Goal: Task Accomplishment & Management: Complete application form

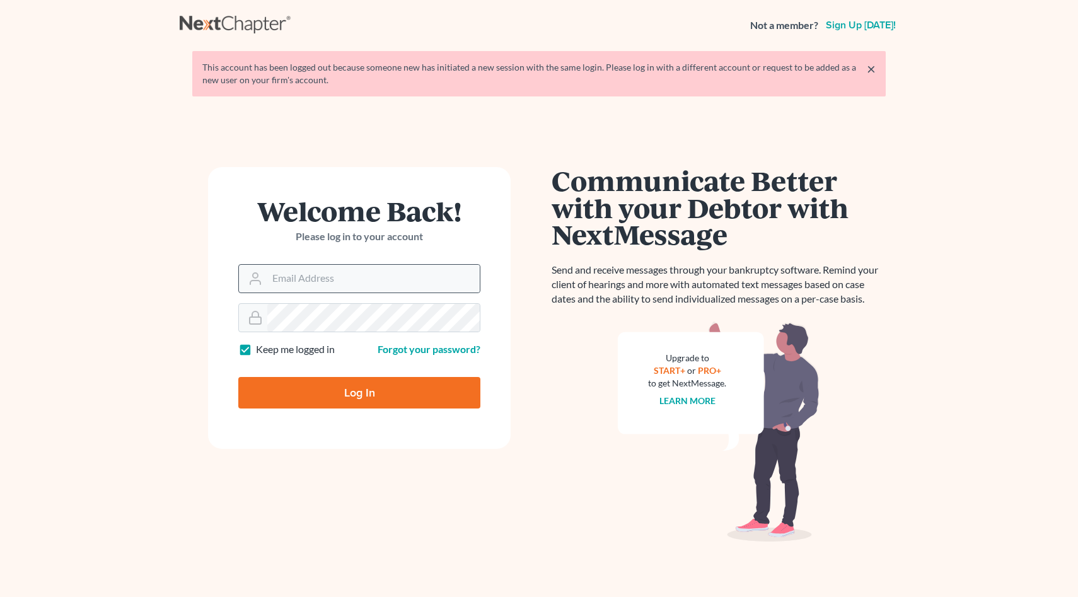
click at [324, 264] on div at bounding box center [359, 278] width 242 height 29
click at [328, 275] on input "Email Address" at bounding box center [373, 279] width 212 height 28
type input "[EMAIL_ADDRESS][DOMAIN_NAME]"
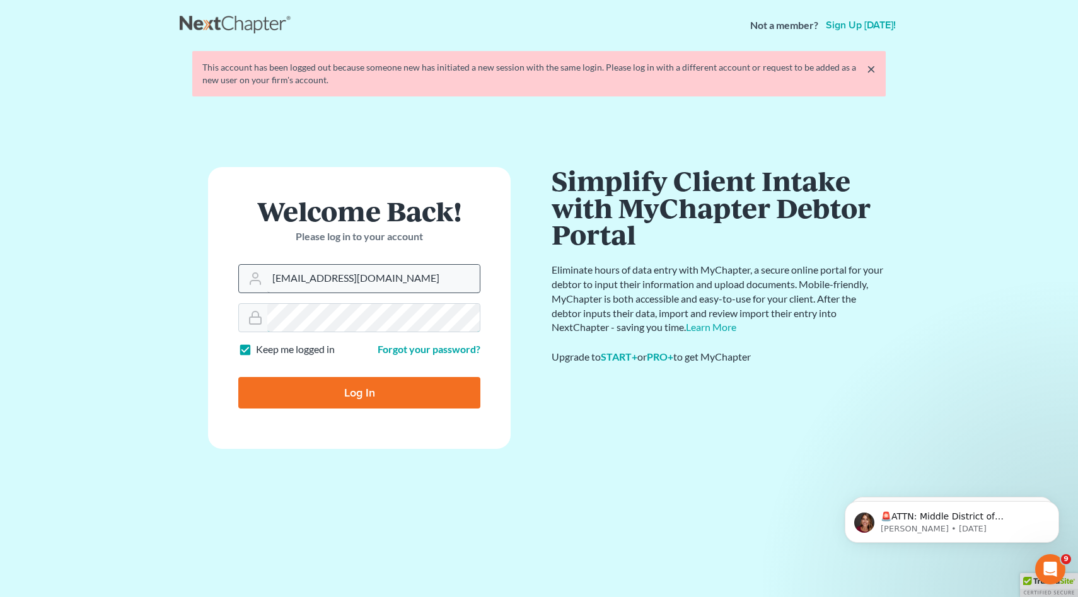
click at [238, 377] on input "Log In" at bounding box center [359, 393] width 242 height 32
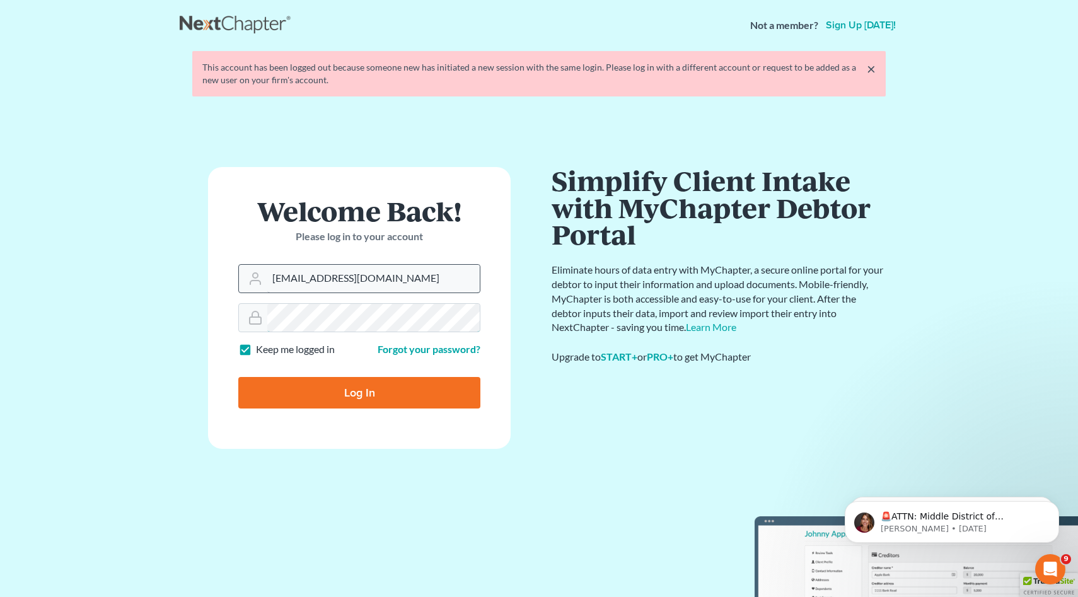
type input "Thinking..."
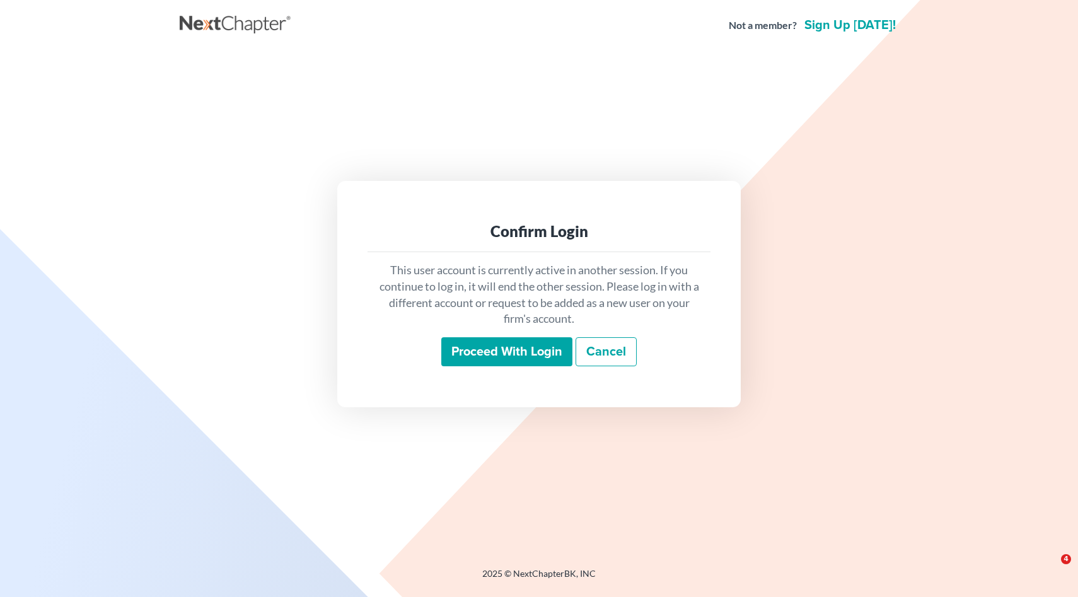
click at [531, 350] on input "Proceed with login" at bounding box center [506, 351] width 131 height 29
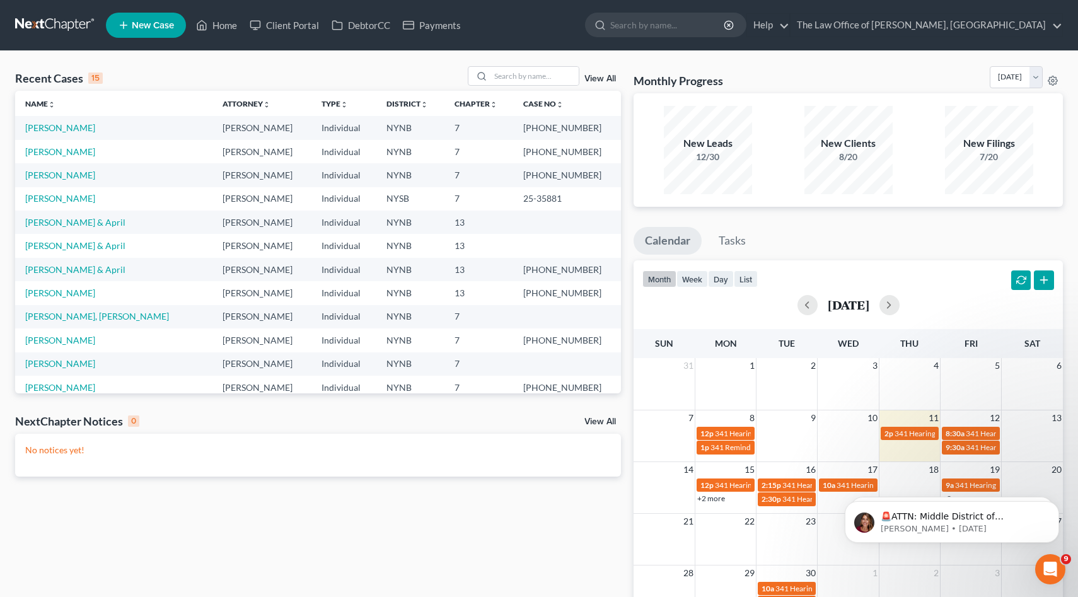
click at [151, 24] on span "New Case" at bounding box center [153, 25] width 42 height 9
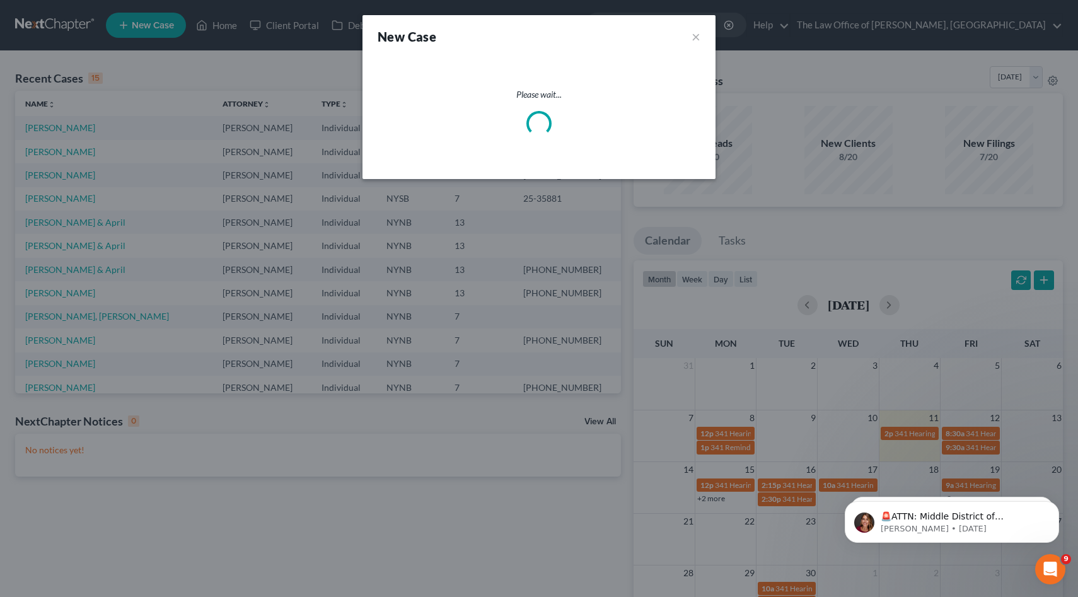
select select "54"
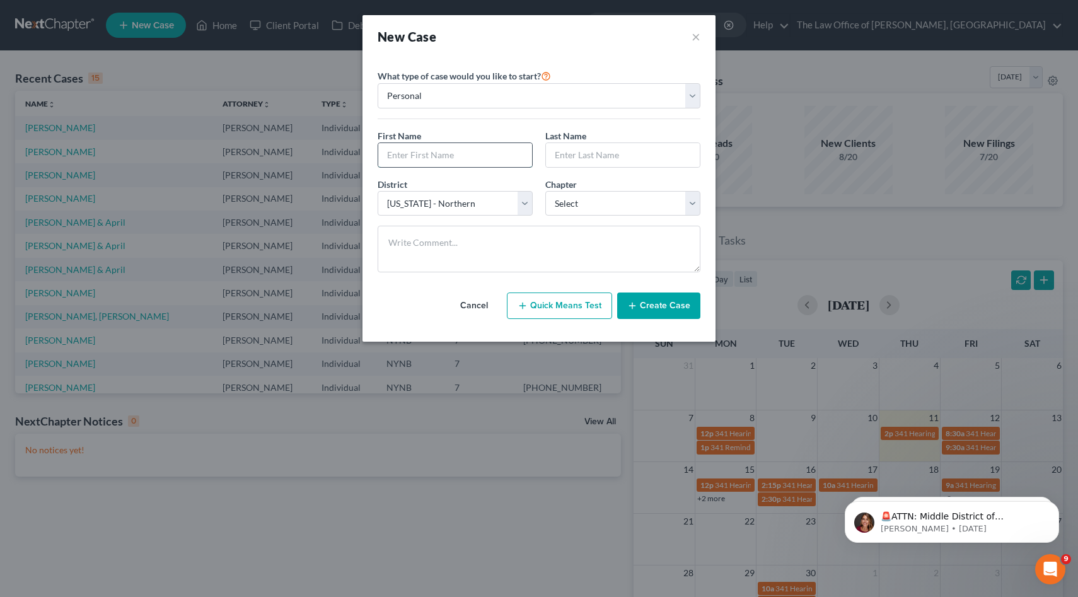
click at [467, 157] on input "text" at bounding box center [455, 155] width 154 height 24
type input "[PERSON_NAME]"
click at [581, 154] on input "text" at bounding box center [623, 155] width 154 height 24
paste input "Castracani"
type input "Castracani"
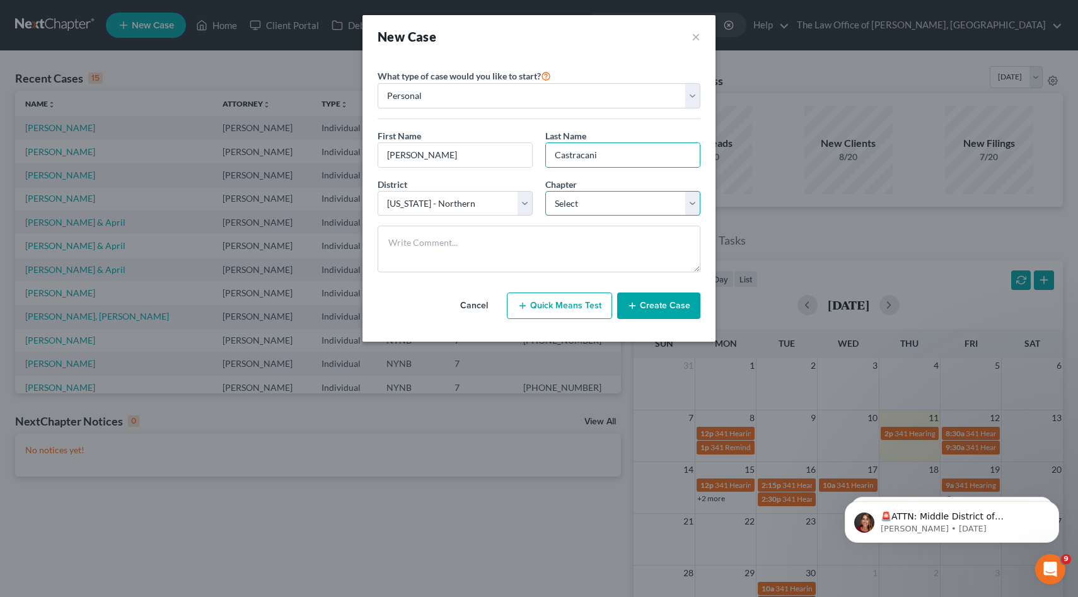
click at [612, 209] on select "Select 7 11 12 13" at bounding box center [622, 203] width 155 height 25
click at [545, 191] on select "Select 7 11 12 13" at bounding box center [622, 203] width 155 height 25
click at [597, 214] on select "Select 7 11 12 13" at bounding box center [622, 203] width 155 height 25
select select "3"
click at [545, 191] on select "Select 7 11 12 13" at bounding box center [622, 203] width 155 height 25
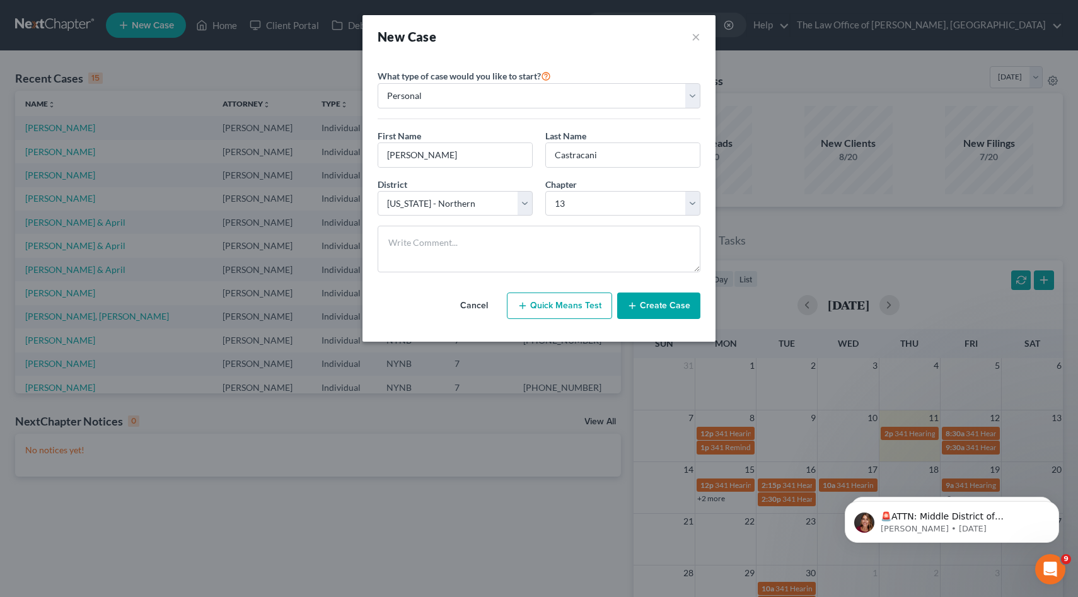
click at [652, 319] on div "Cancel Quick Means Test Create Case" at bounding box center [538, 305] width 323 height 47
click at [657, 313] on button "Create Case" at bounding box center [658, 305] width 83 height 26
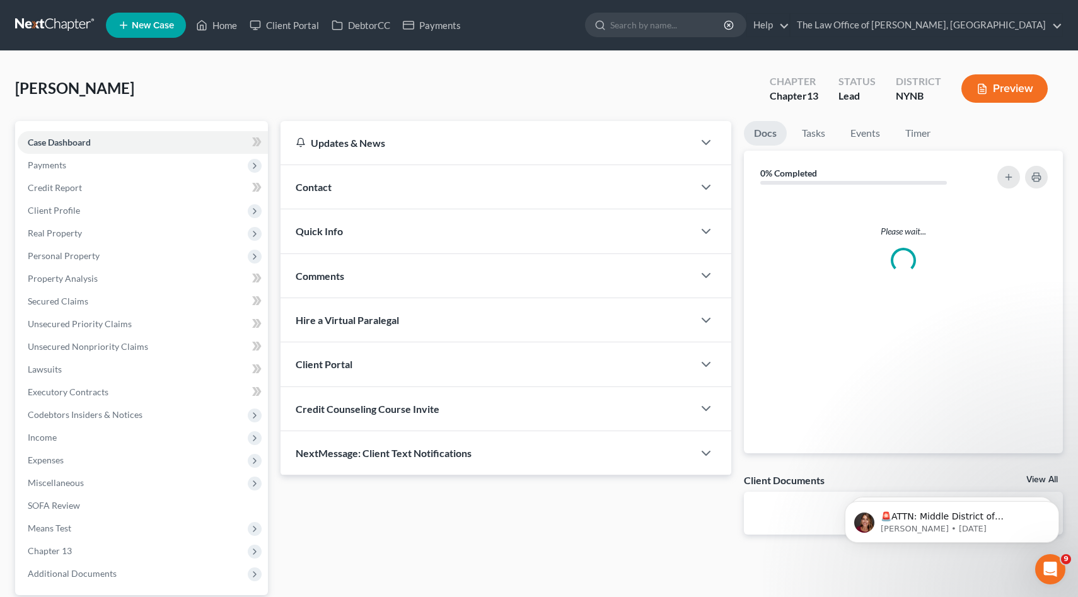
click at [349, 195] on div "Contact" at bounding box center [486, 186] width 413 height 43
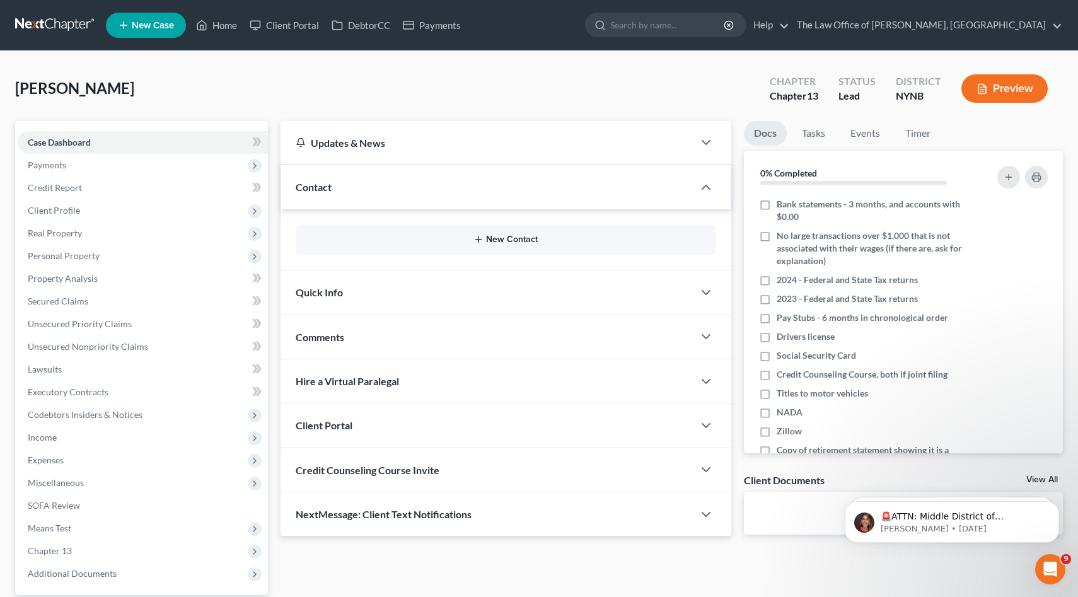
click at [500, 238] on button "New Contact" at bounding box center [506, 239] width 401 height 10
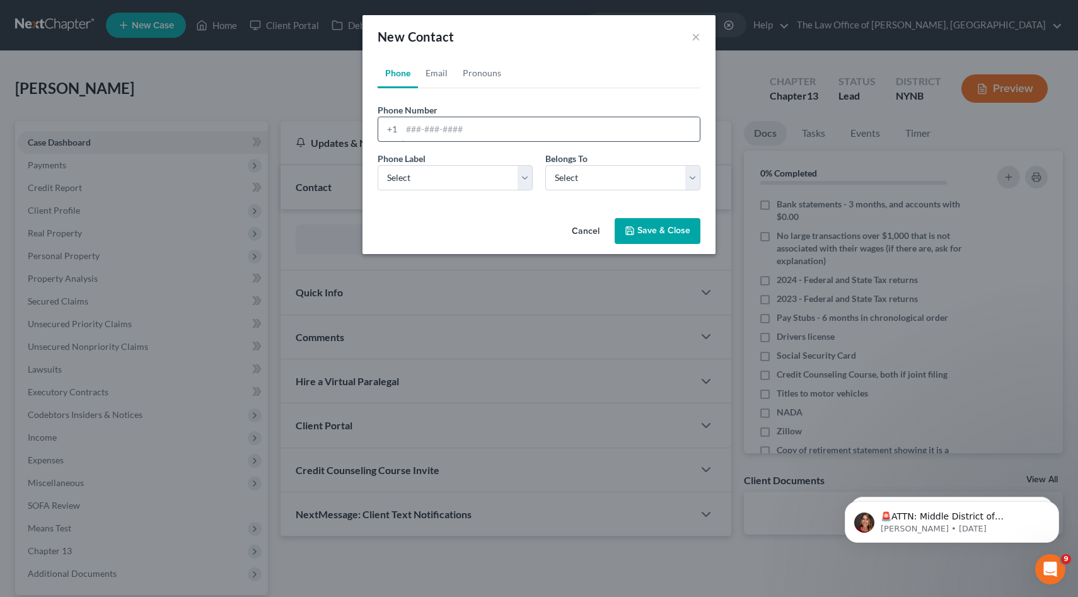
click at [515, 133] on input "tel" at bounding box center [550, 129] width 298 height 24
paste input "[PHONE_NUMBER]"
type input "[PHONE_NUMBER]"
click at [437, 175] on select "Select Mobile Home Work Other" at bounding box center [454, 177] width 155 height 25
select select "0"
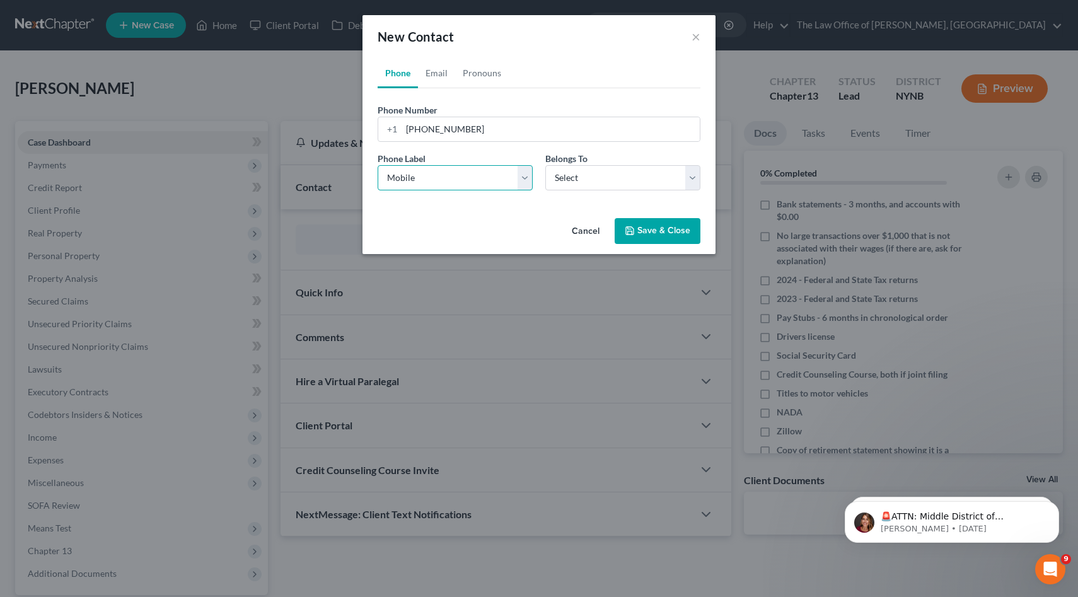
click at [377, 165] on select "Select Mobile Home Work Other" at bounding box center [454, 177] width 155 height 25
click at [609, 182] on select "Select Client Other" at bounding box center [622, 177] width 155 height 25
select select "0"
click at [545, 165] on select "Select Client Other" at bounding box center [622, 177] width 155 height 25
select select "0"
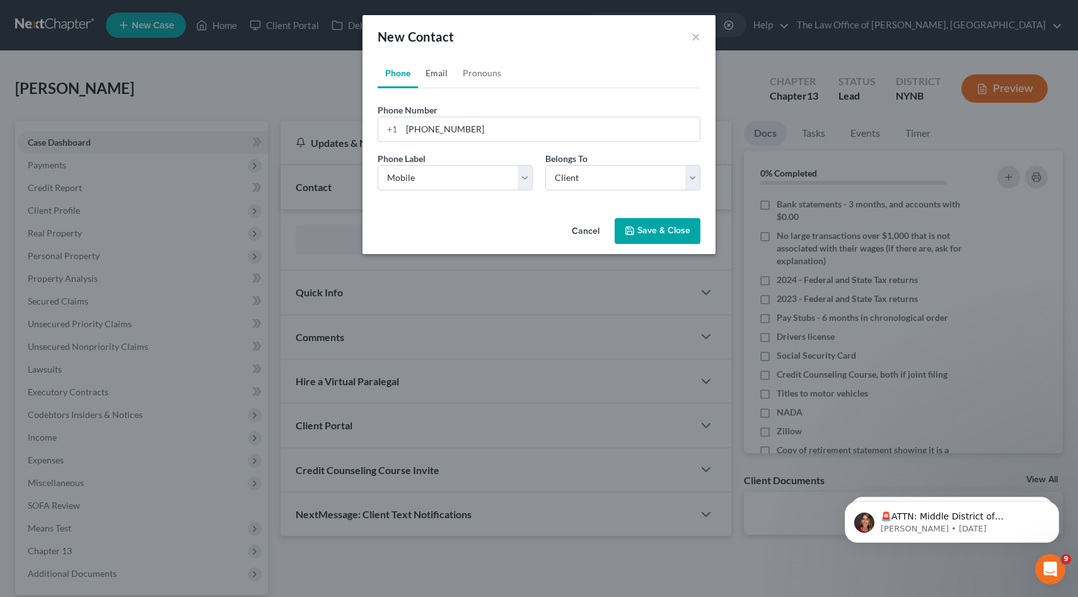
click at [445, 67] on link "Email" at bounding box center [436, 73] width 37 height 30
click at [575, 146] on form "Email Address Email Label Select Home Work Other Belongs To * Select Client Oth…" at bounding box center [538, 151] width 323 height 97
click at [543, 139] on input "email" at bounding box center [550, 129] width 298 height 24
paste input "[EMAIL_ADDRESS][DOMAIN_NAME]"
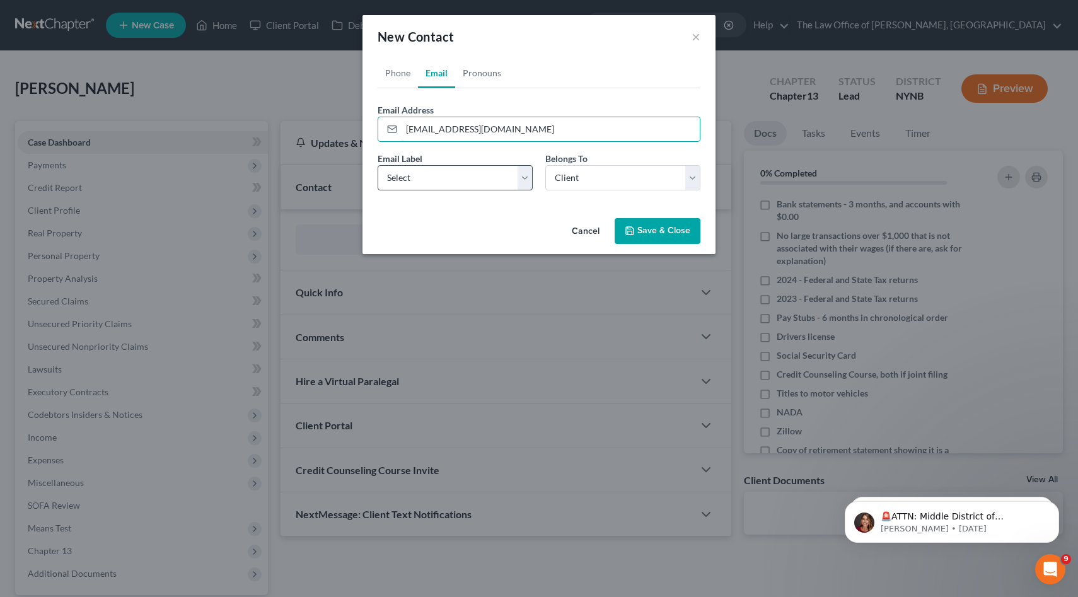
type input "[EMAIL_ADDRESS][DOMAIN_NAME]"
click at [431, 181] on select "Select Home Work Other" at bounding box center [454, 177] width 155 height 25
select select "0"
click at [377, 165] on select "Select Home Work Other" at bounding box center [454, 177] width 155 height 25
click at [664, 223] on button "Save & Close" at bounding box center [657, 231] width 86 height 26
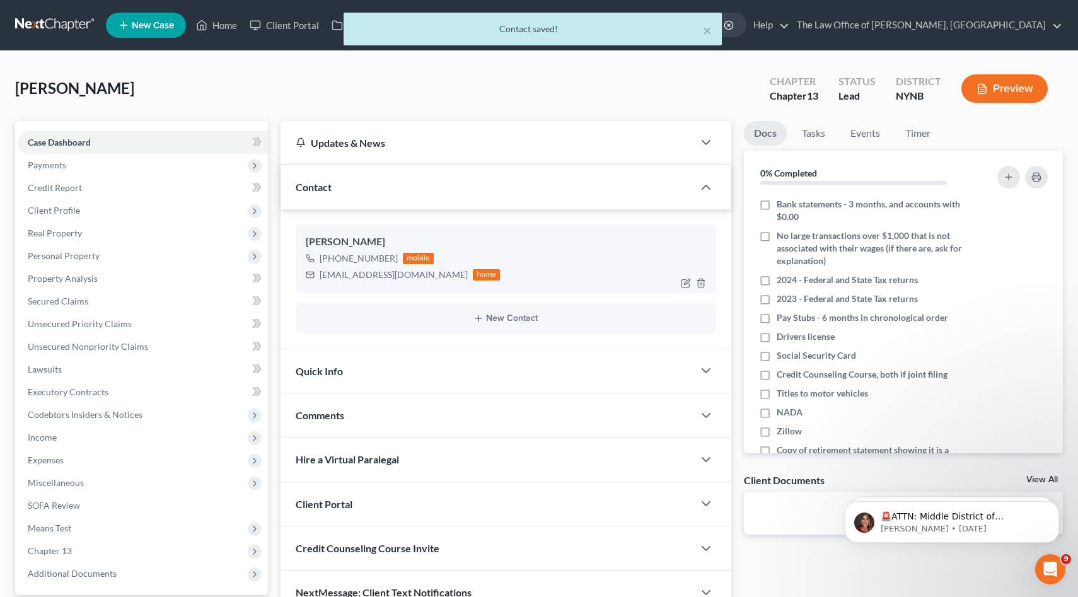
click at [331, 275] on div "[EMAIL_ADDRESS][DOMAIN_NAME]" at bounding box center [393, 274] width 148 height 13
drag, startPoint x: 331, startPoint y: 275, endPoint x: 414, endPoint y: 274, distance: 83.2
click at [414, 274] on div "[EMAIL_ADDRESS][DOMAIN_NAME]" at bounding box center [393, 274] width 148 height 13
copy div "[EMAIL_ADDRESS][DOMAIN_NAME]"
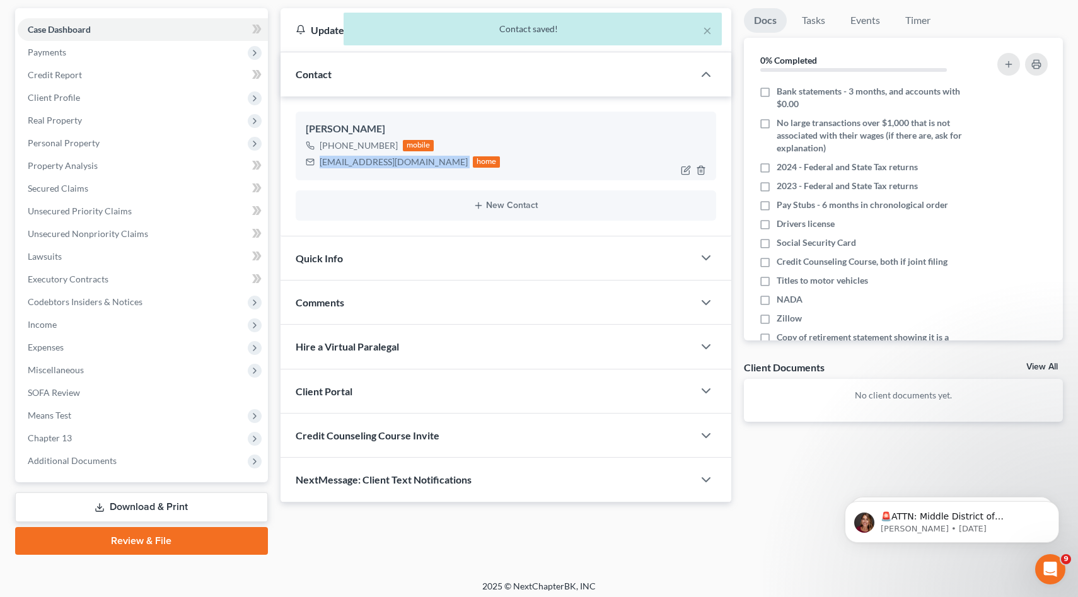
scroll to position [117, 0]
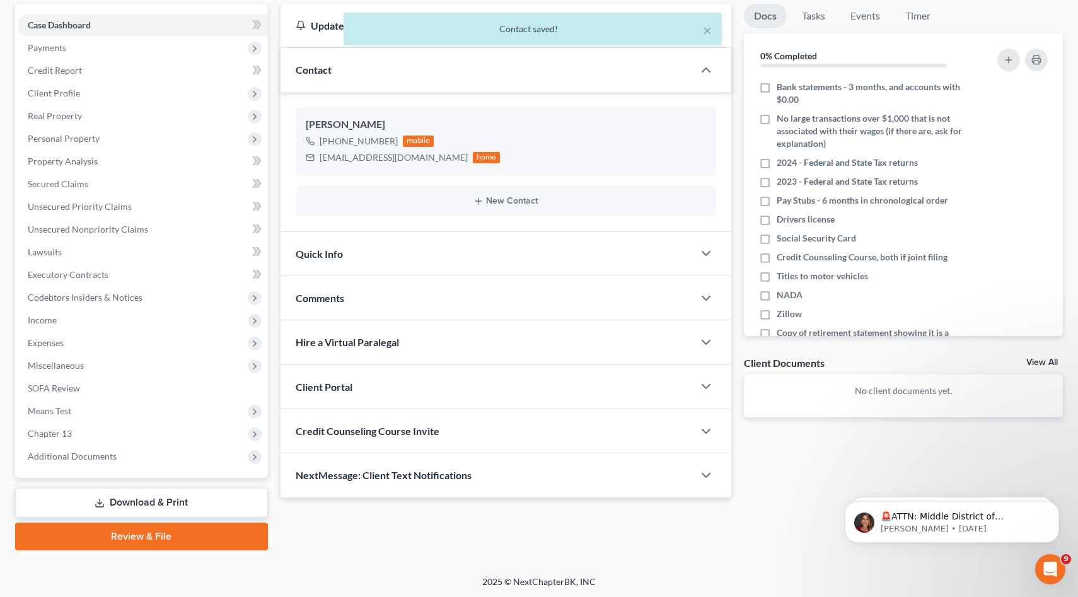
click at [347, 384] on span "Client Portal" at bounding box center [324, 387] width 57 height 12
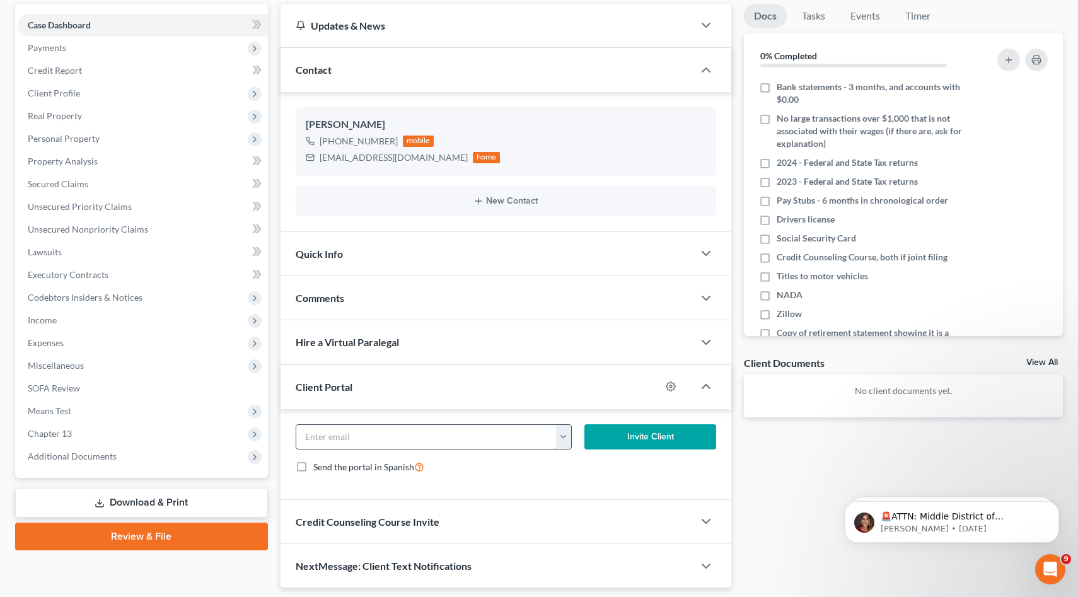
click at [362, 434] on input "email" at bounding box center [426, 437] width 260 height 24
paste input "[EMAIL_ADDRESS][DOMAIN_NAME]"
type input "[EMAIL_ADDRESS][DOMAIN_NAME]"
click button "Invite Client" at bounding box center [650, 436] width 132 height 25
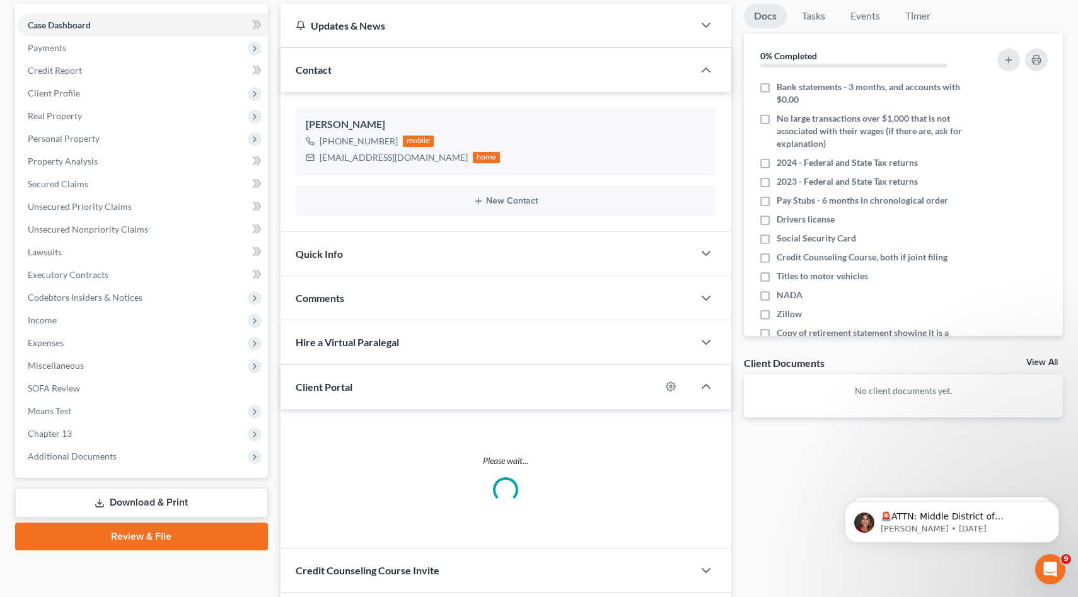
scroll to position [144, 0]
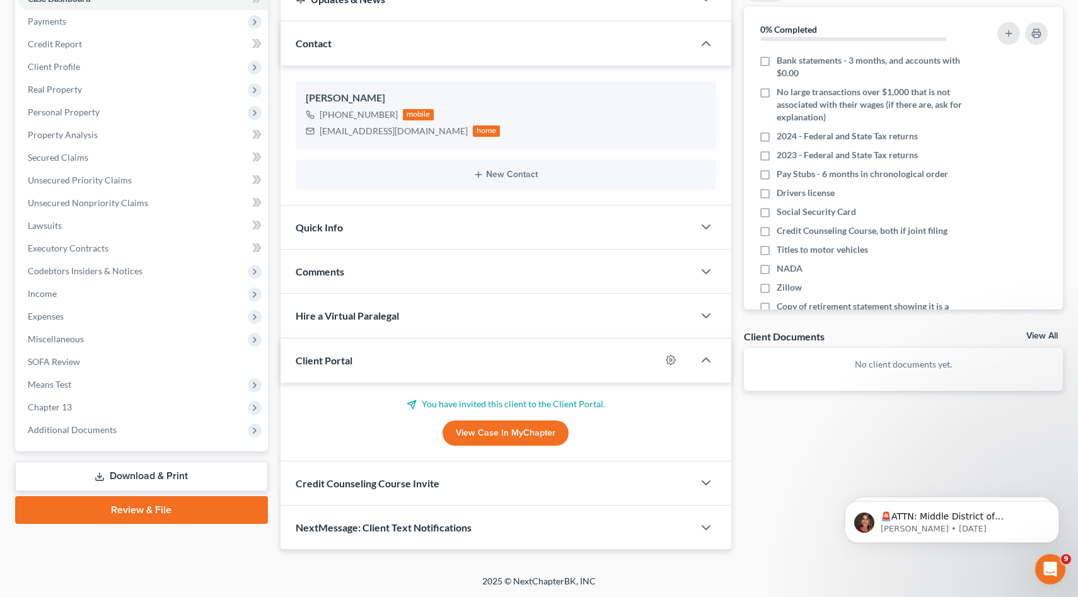
click at [360, 484] on span "Credit Counseling Course Invite" at bounding box center [368, 483] width 144 height 12
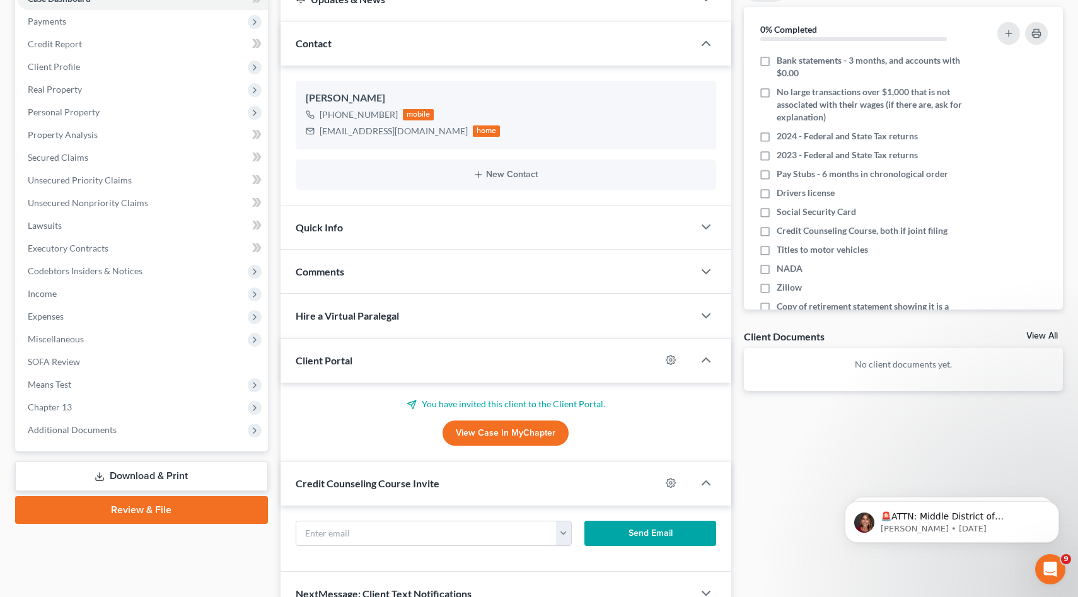
click at [381, 512] on div "[EMAIL_ADDRESS][DOMAIN_NAME] Send Email" at bounding box center [505, 538] width 451 height 66
click at [381, 532] on input "text" at bounding box center [426, 533] width 260 height 24
paste input "[EMAIL_ADDRESS][DOMAIN_NAME]"
type input "[EMAIL_ADDRESS][DOMAIN_NAME]"
click button "Send Email" at bounding box center [650, 532] width 132 height 25
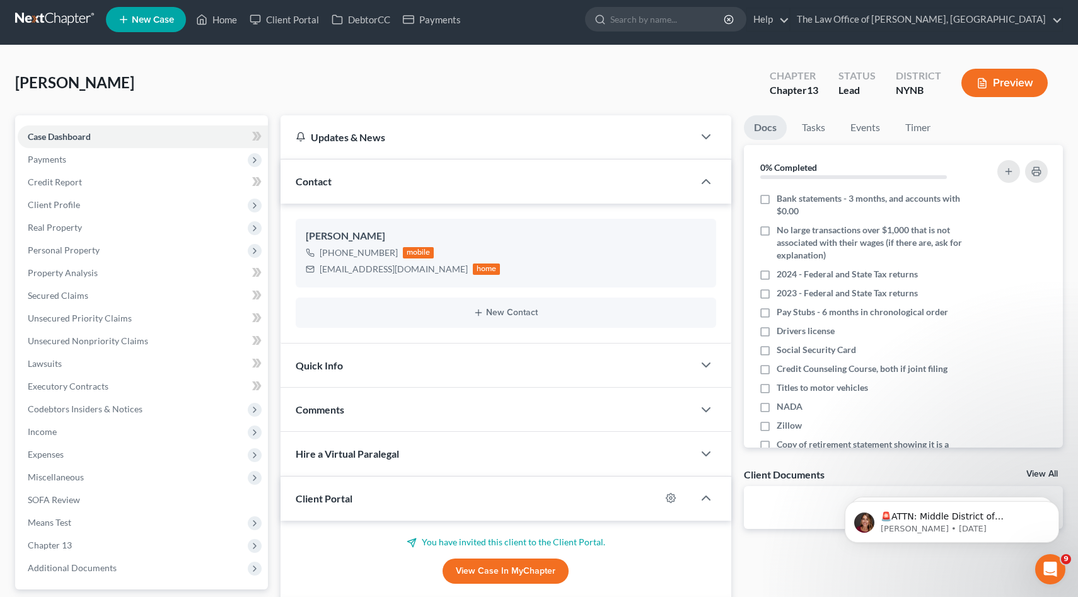
scroll to position [0, 0]
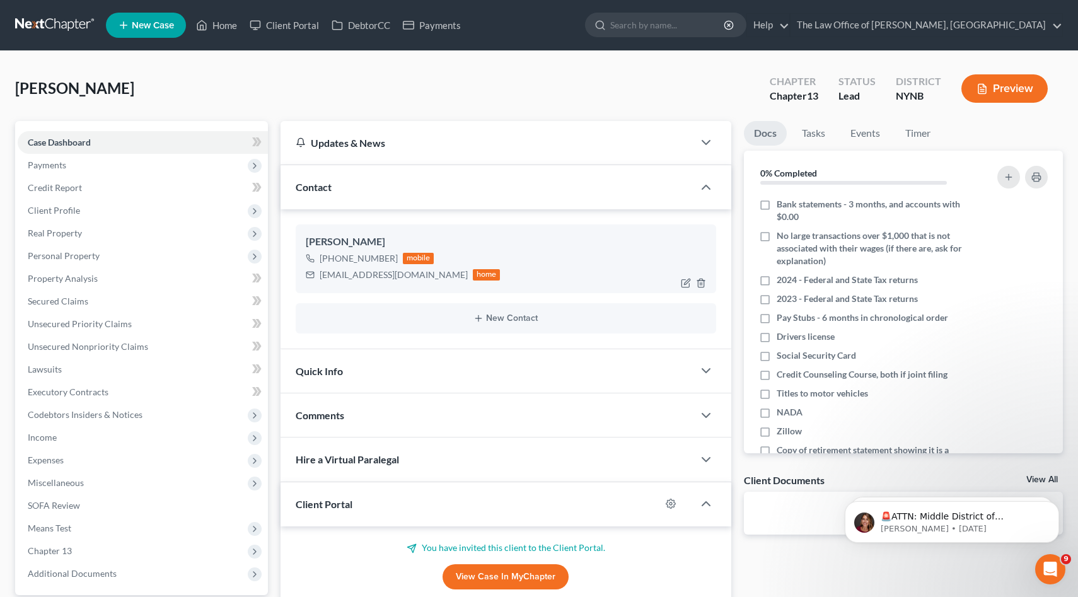
click at [381, 259] on div "[PHONE_NUMBER]" at bounding box center [358, 258] width 78 height 13
drag, startPoint x: 381, startPoint y: 259, endPoint x: 333, endPoint y: 256, distance: 48.0
click at [333, 256] on div "[PHONE_NUMBER]" at bounding box center [358, 258] width 78 height 13
copy div "518) 788-0294"
click at [313, 234] on div "[PERSON_NAME]" at bounding box center [506, 241] width 401 height 15
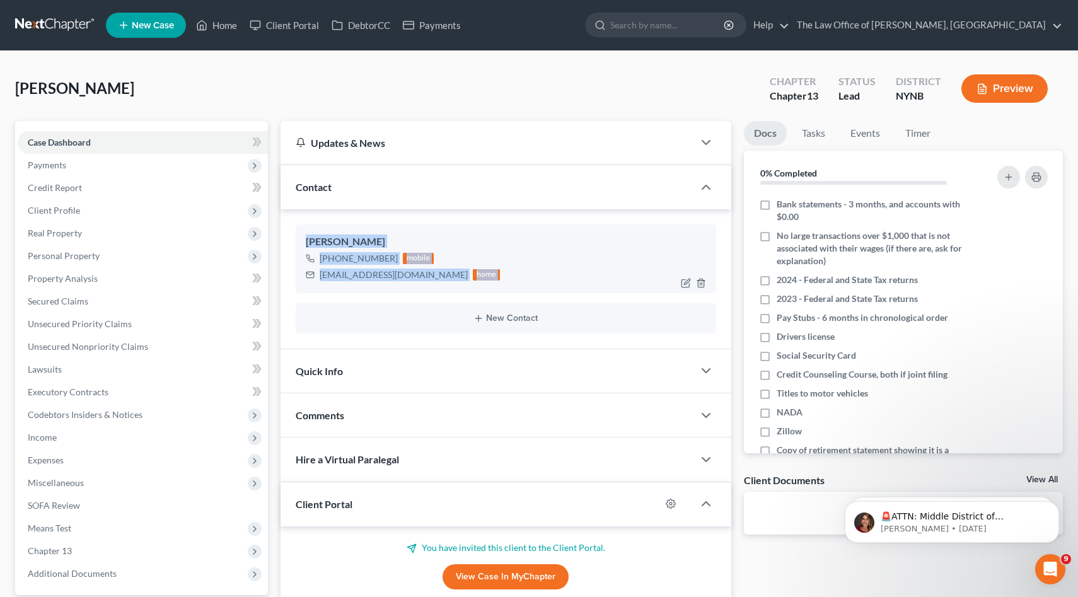
drag, startPoint x: 313, startPoint y: 234, endPoint x: 463, endPoint y: 273, distance: 155.0
click at [463, 273] on div "[PERSON_NAME] [PHONE_NUMBER] mobile [EMAIL_ADDRESS][DOMAIN_NAME] home" at bounding box center [506, 258] width 421 height 68
copy div "[PERSON_NAME] [PHONE_NUMBER] mobile [EMAIL_ADDRESS][DOMAIN_NAME] home New Conta…"
click at [344, 244] on div "[PERSON_NAME]" at bounding box center [506, 241] width 401 height 15
